Goal: Use online tool/utility: Utilize a website feature to perform a specific function

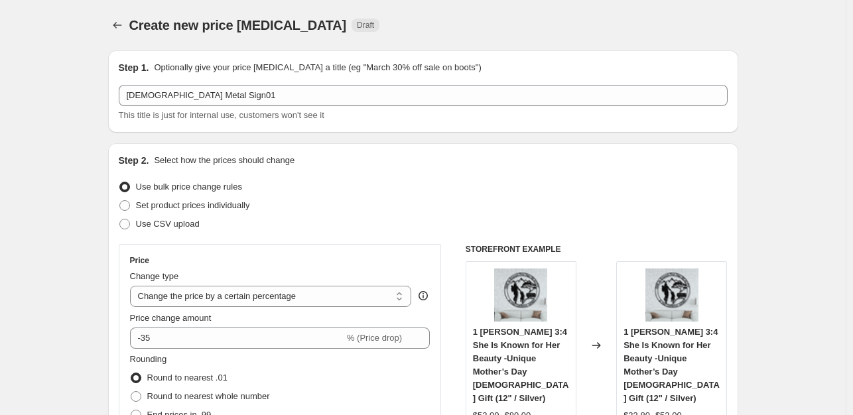
select select "percentage"
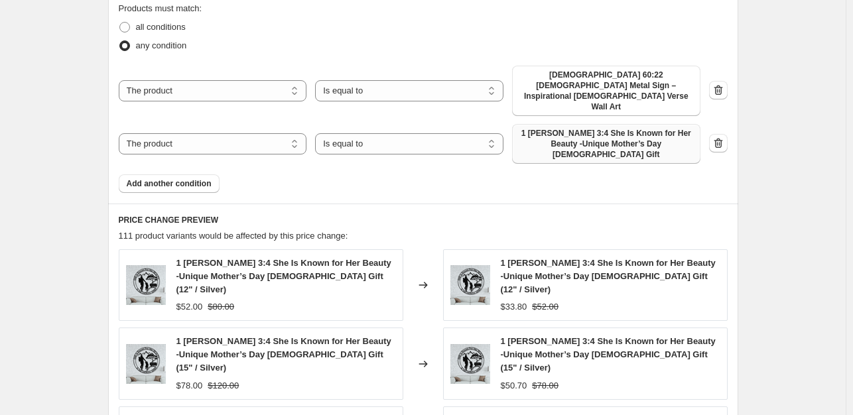
click at [536, 128] on span "1 [PERSON_NAME] 3:4 She Is Known for Her Beauty -Unique Mother’s Day [DEMOGRAPH…" at bounding box center [606, 144] width 172 height 32
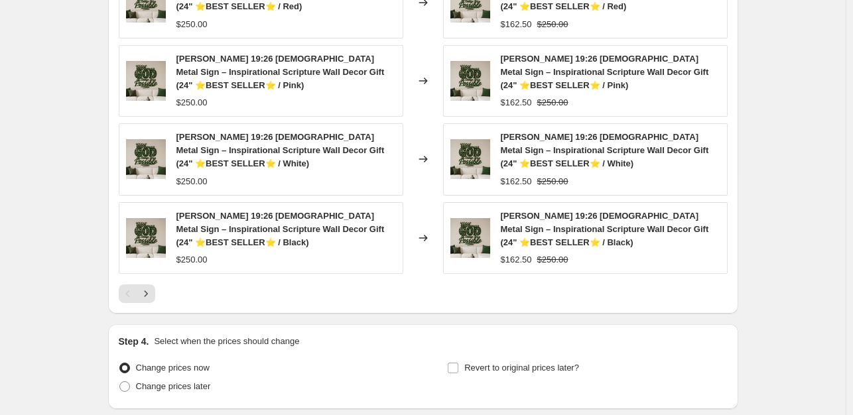
scroll to position [1273, 0]
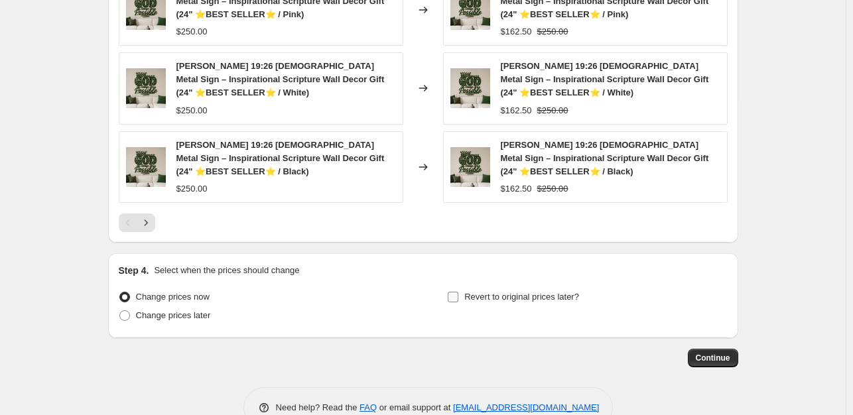
click at [456, 292] on input "Revert to original prices later?" at bounding box center [453, 297] width 11 height 11
checkbox input "true"
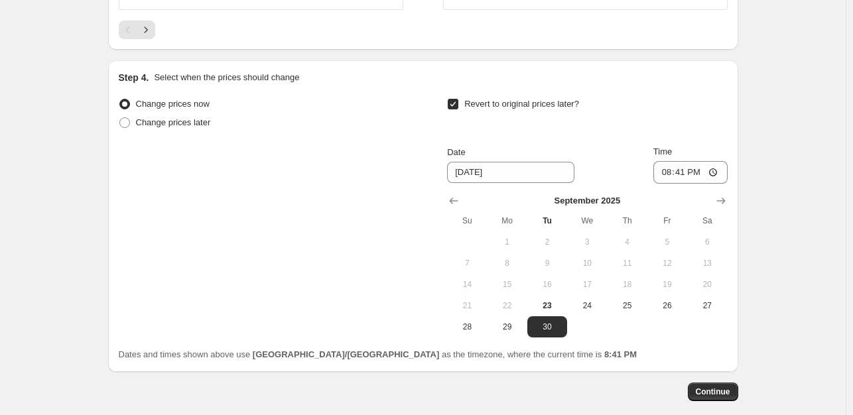
scroll to position [1479, 0]
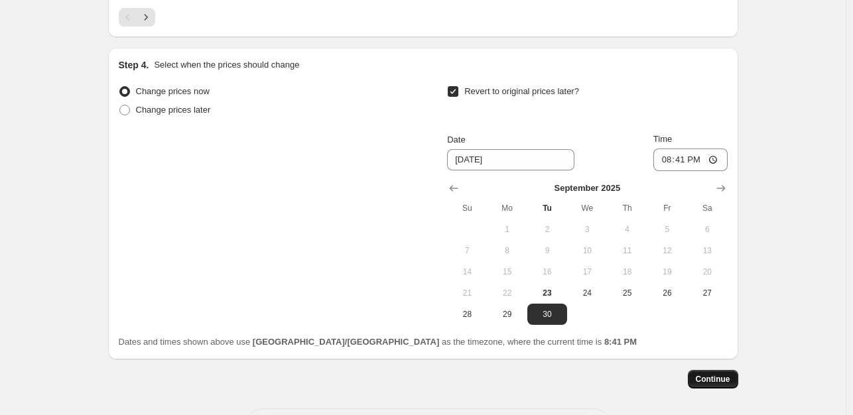
click at [711, 374] on span "Continue" at bounding box center [713, 379] width 34 height 11
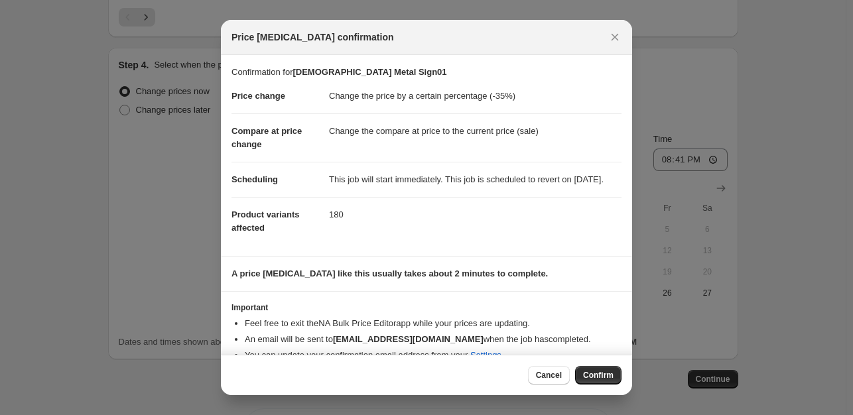
scroll to position [33, 0]
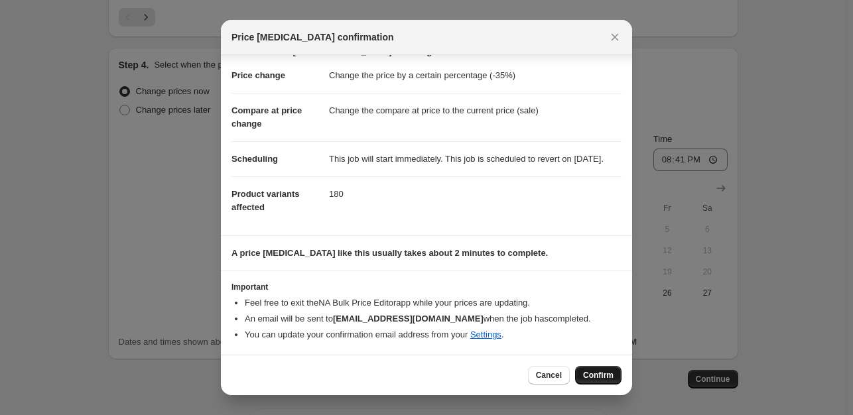
click at [601, 372] on span "Confirm" at bounding box center [598, 375] width 30 height 11
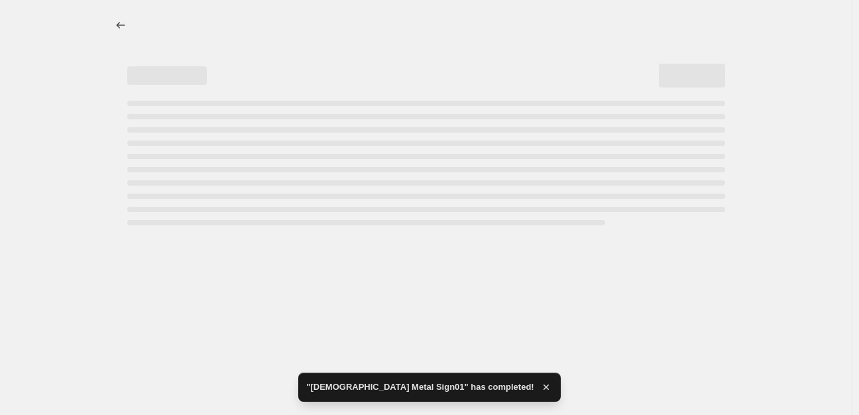
select select "percentage"
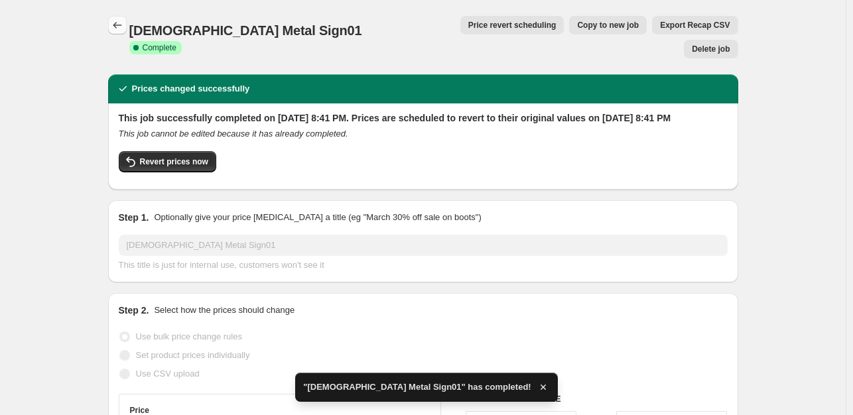
click at [116, 22] on icon "Price change jobs" at bounding box center [117, 25] width 13 height 13
